Goal: Task Accomplishment & Management: Use online tool/utility

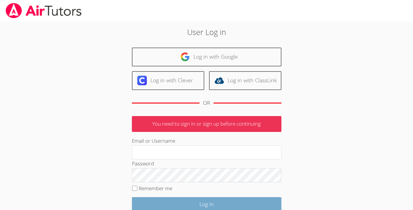
scroll to position [2, 0]
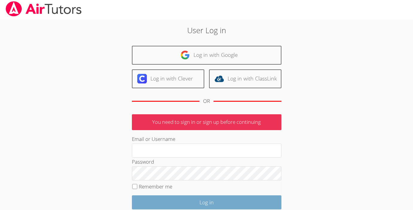
type input "[EMAIL_ADDRESS][DOMAIN_NAME]"
click at [223, 205] on input "Log in" at bounding box center [207, 202] width 150 height 14
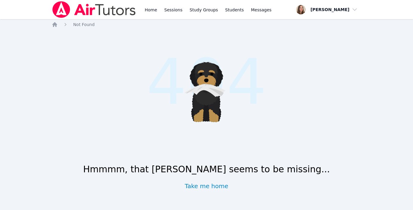
click at [161, 11] on div "Home Sessions Study Groups Students Messages" at bounding box center [208, 9] width 129 height 19
click at [158, 11] on div "Home Sessions Study Groups Students Messages" at bounding box center [208, 9] width 129 height 19
click at [154, 10] on link "Home" at bounding box center [151, 9] width 15 height 19
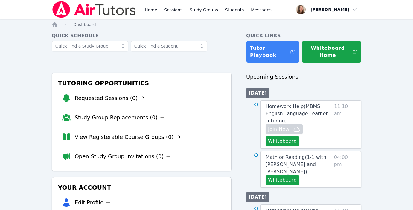
click at [155, 10] on link "Home" at bounding box center [151, 9] width 15 height 19
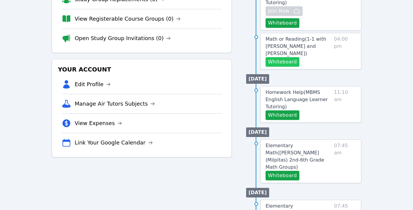
scroll to position [169, 0]
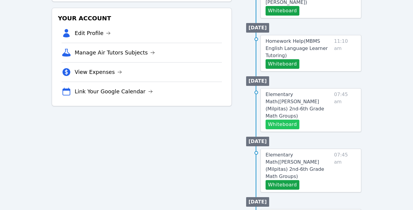
click at [286, 120] on button "Whiteboard" at bounding box center [283, 125] width 34 height 10
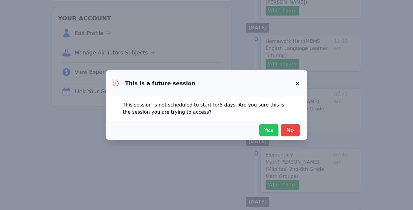
click at [267, 129] on span "Yes" at bounding box center [268, 130] width 13 height 8
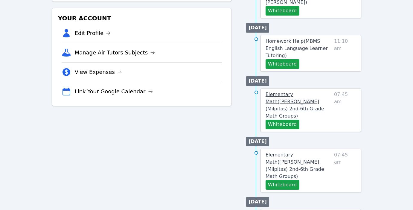
click at [285, 100] on span "Elementary Math ( [PERSON_NAME] (Milpitas) 2nd-6th Grade Math Groups )" at bounding box center [295, 105] width 59 height 27
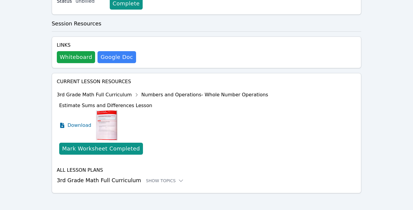
scroll to position [165, 0]
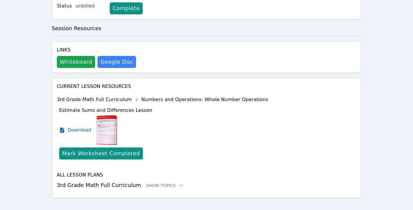
click at [148, 183] on div "Current Lesson Resources 3rd Grade Math Full Curriculum Numbers and Operations-…" at bounding box center [207, 138] width 310 height 120
click at [156, 182] on h3 "3rd Grade Math Full Curriculum Show Topics" at bounding box center [207, 185] width 300 height 8
click at [150, 182] on div "Show Topics" at bounding box center [165, 185] width 38 height 6
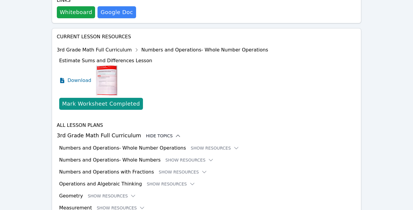
scroll to position [250, 0]
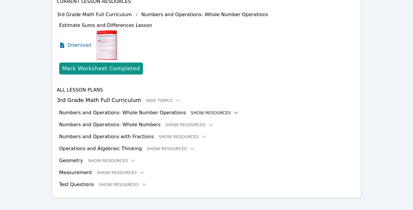
click at [199, 110] on button "Show Resources" at bounding box center [215, 113] width 48 height 6
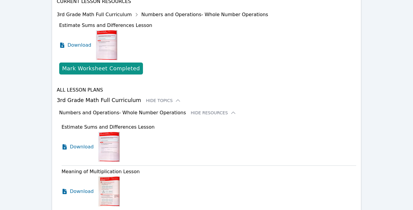
click at [223, 109] on div "Numbers and Operations- Whole Number Operations Hide Resources" at bounding box center [207, 112] width 297 height 7
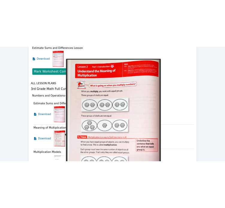
scroll to position [270, 0]
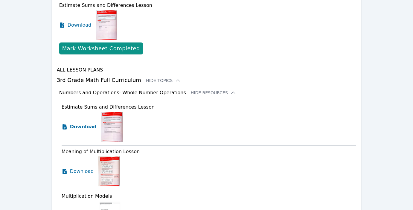
click at [65, 124] on icon at bounding box center [65, 127] width 6 height 6
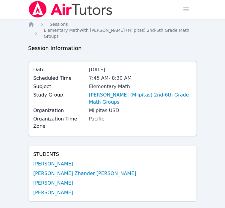
scroll to position [0, 0]
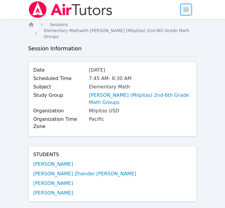
click at [188, 9] on span "button" at bounding box center [185, 9] width 13 height 13
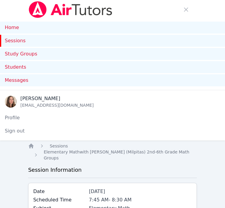
click at [57, 39] on link "Sessions" at bounding box center [112, 41] width 225 height 12
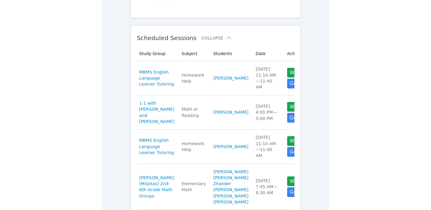
scroll to position [88, 0]
